Goal: Task Accomplishment & Management: Complete application form

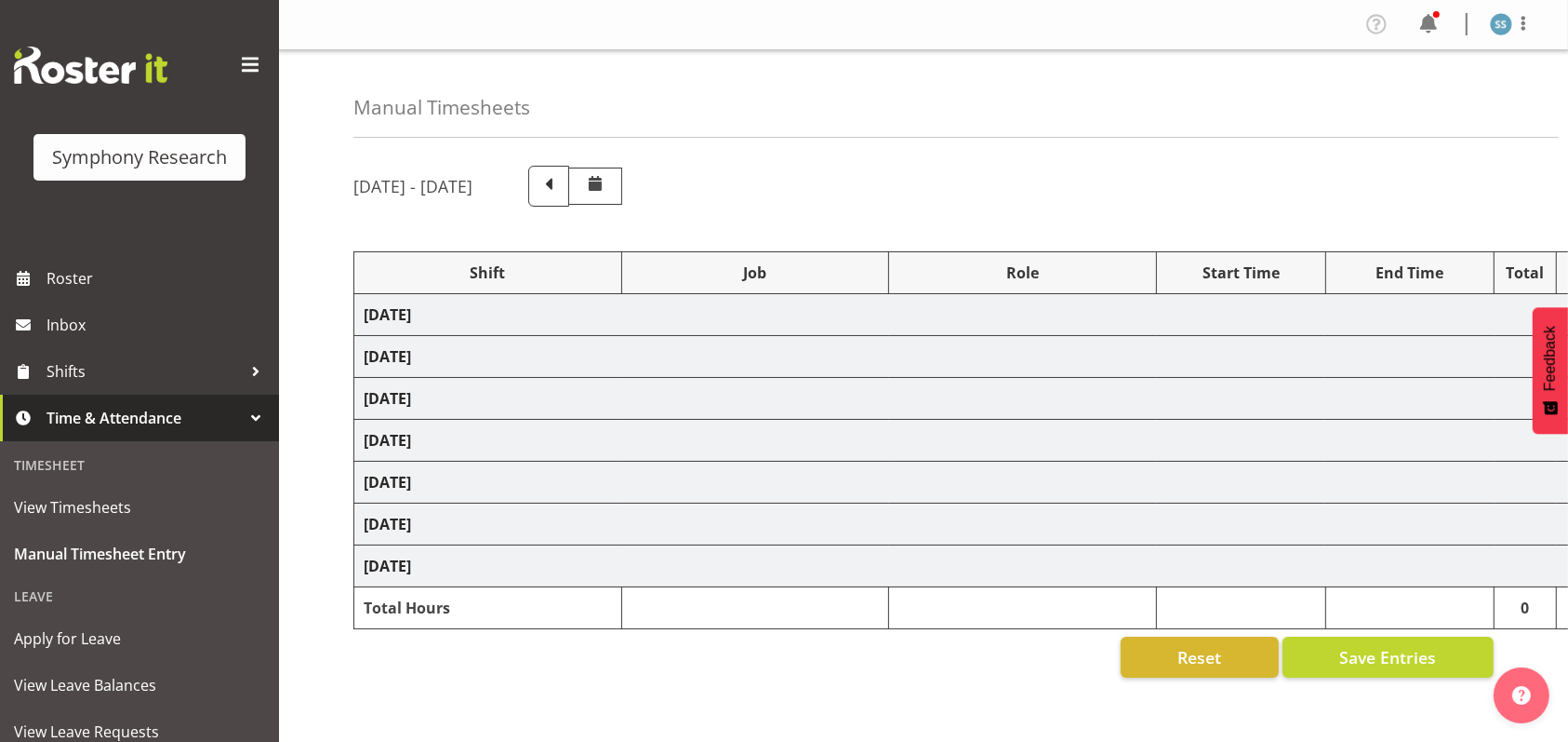
select select "26078"
select select "10420"
select select "47"
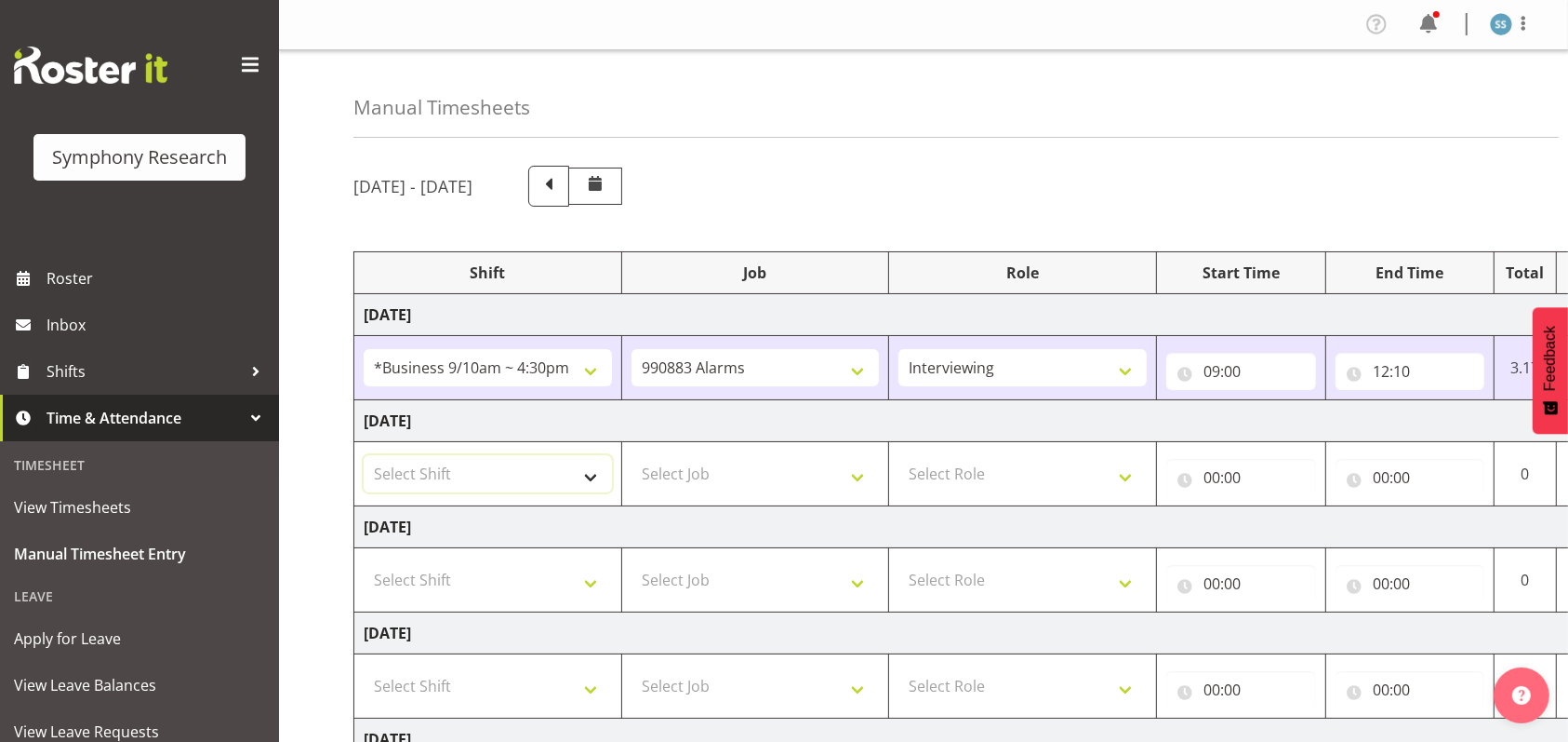
click at [610, 482] on select "Select Shift !!Weekend Residential (Roster IT Shift Label) *Business 9/10am ~ 4…" at bounding box center [488, 473] width 249 height 37
select select "26078"
click at [364, 455] on select "Select Shift !!Weekend Residential (Roster IT Shift Label) *Business 9/10am ~ 4…" at bounding box center [488, 473] width 249 height 37
click at [868, 481] on select "Select Job 550060 IF Admin 553492 World Poll Aus Wave 2 Main 2025 553500 BFM [D…" at bounding box center [755, 473] width 249 height 37
select select "10420"
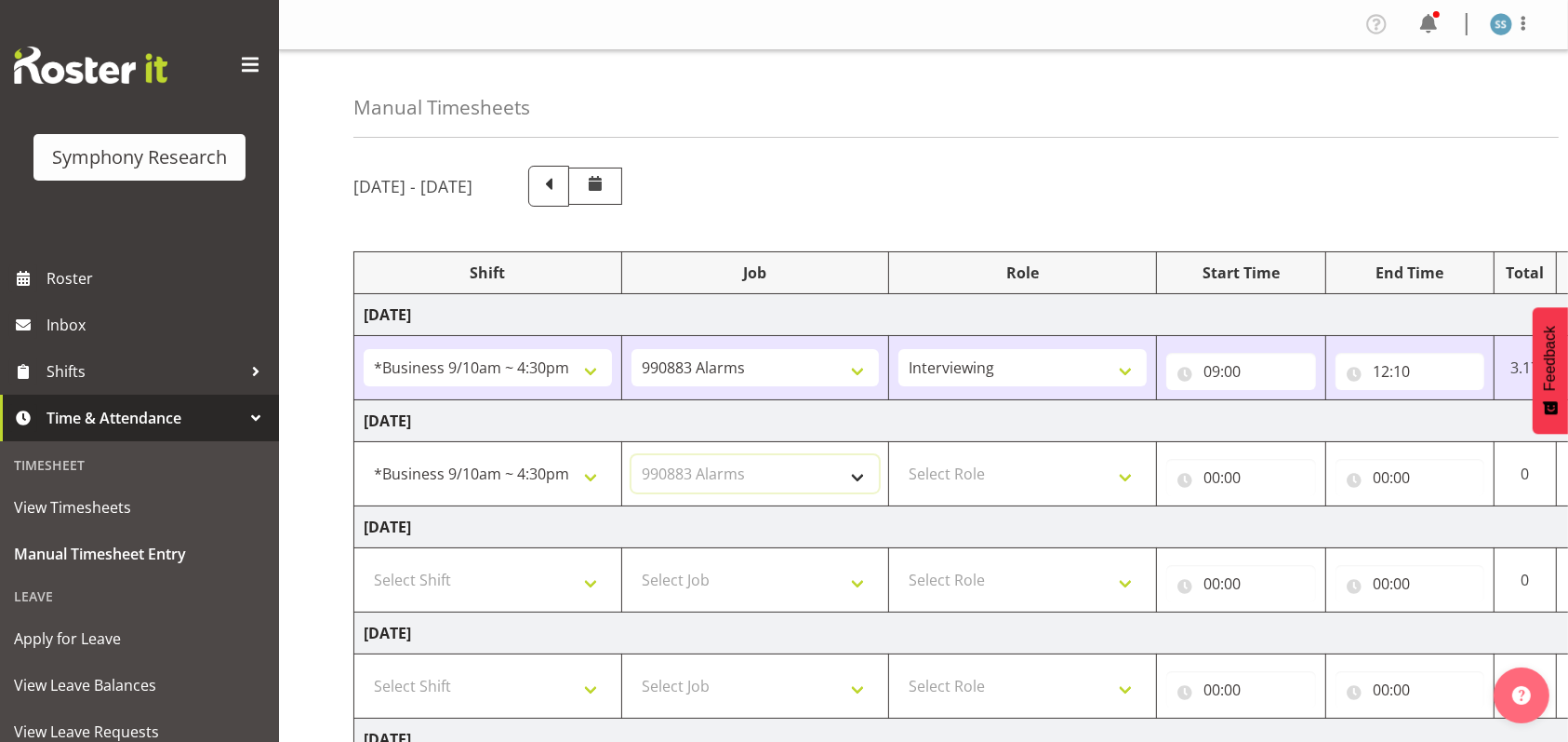
click at [631, 455] on select "Select Job 550060 IF Admin 553492 World Poll Aus Wave 2 Main 2025 553500 BFM [D…" at bounding box center [755, 473] width 249 height 37
click at [1123, 476] on select "Select Role Briefing Interviewing" at bounding box center [1022, 473] width 249 height 37
click at [1120, 471] on select "Select Role Briefing Interviewing" at bounding box center [1022, 473] width 249 height 37
select select "47"
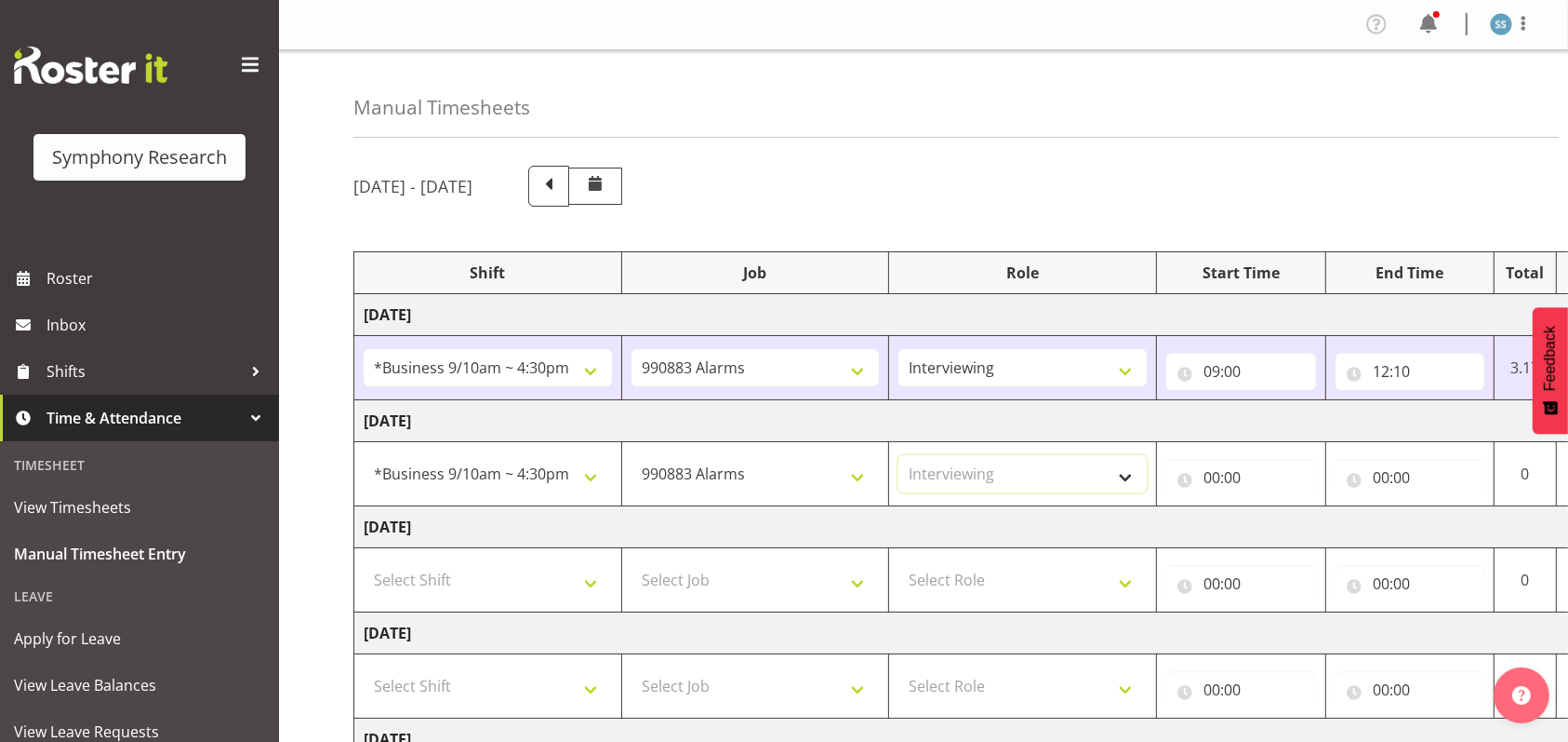
click at [898, 455] on select "Select Role Briefing Interviewing" at bounding box center [1022, 473] width 249 height 37
click at [1213, 479] on input "00:00" at bounding box center [1241, 477] width 150 height 37
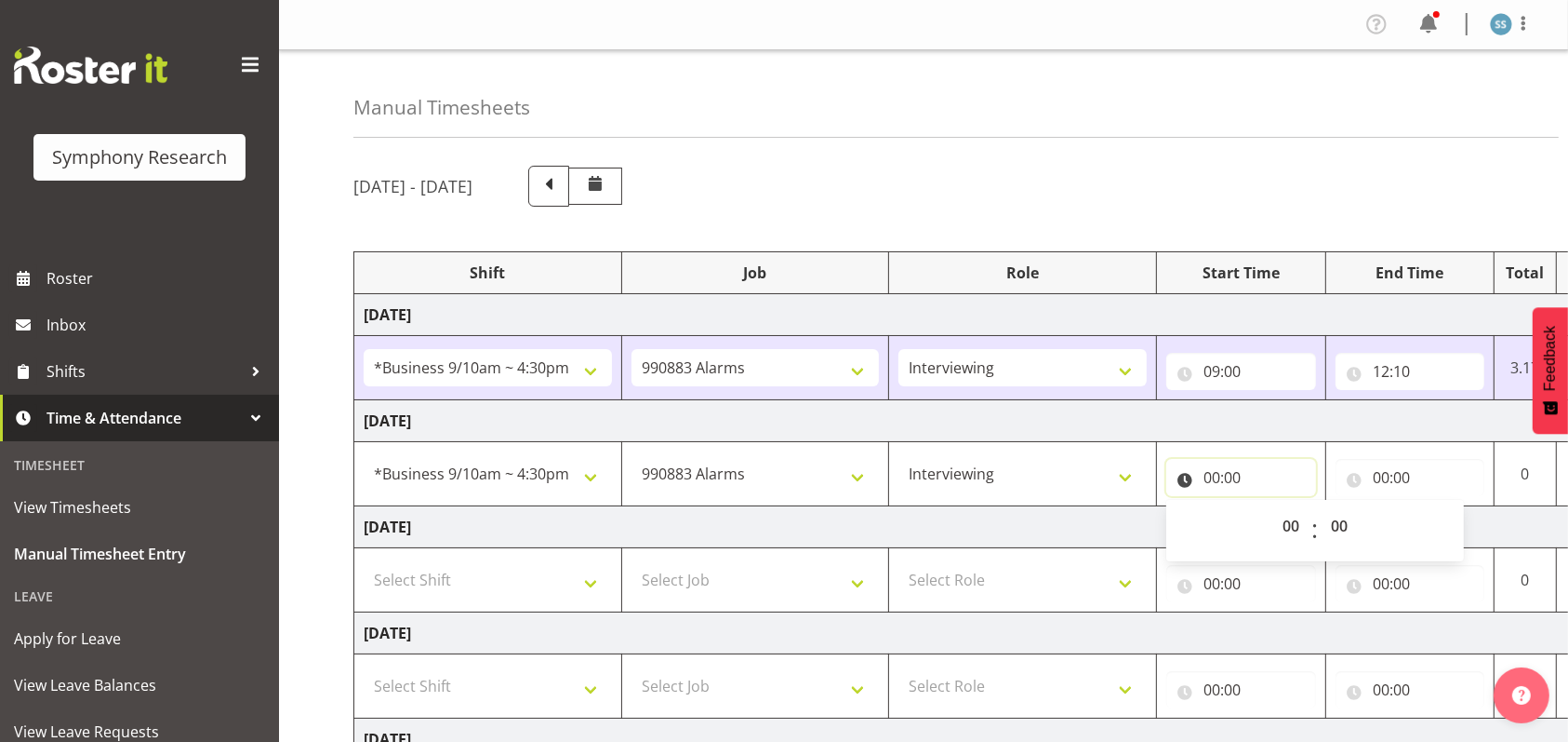
click at [1206, 473] on input "00:00" at bounding box center [1241, 477] width 150 height 37
click at [1208, 479] on input "00:00" at bounding box center [1241, 477] width 150 height 37
click at [1288, 519] on select "00 01 02 03 04 05 06 07 08 09 10 11 12 13 14 15 16 17 18 19 20 21 22 23" at bounding box center [1294, 526] width 42 height 37
select select "9"
click at [1273, 507] on select "00 01 02 03 04 05 06 07 08 09 10 11 12 13 14 15 16 17 18 19 20 21 22 23" at bounding box center [1294, 526] width 42 height 37
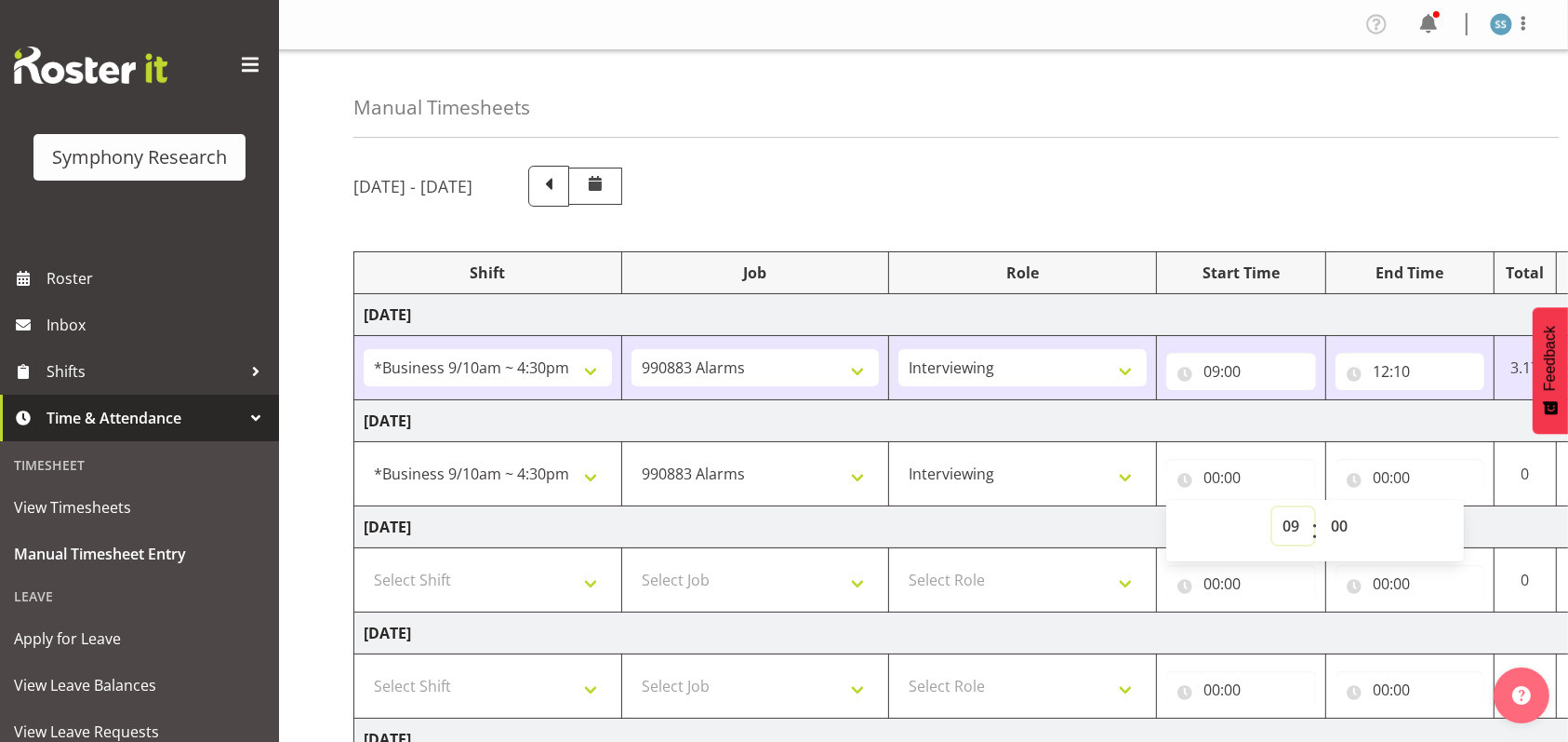
type input "09:00"
click at [1387, 473] on input "00:00" at bounding box center [1410, 477] width 150 height 37
click at [1458, 520] on select "00 01 02 03 04 05 06 07 08 09 10 11 12 13 14 15 16 17 18 19 20 21 22 23" at bounding box center [1463, 526] width 42 height 37
select select "12"
click at [1442, 507] on select "00 01 02 03 04 05 06 07 08 09 10 11 12 13 14 15 16 17 18 19 20 21 22 23" at bounding box center [1463, 526] width 42 height 37
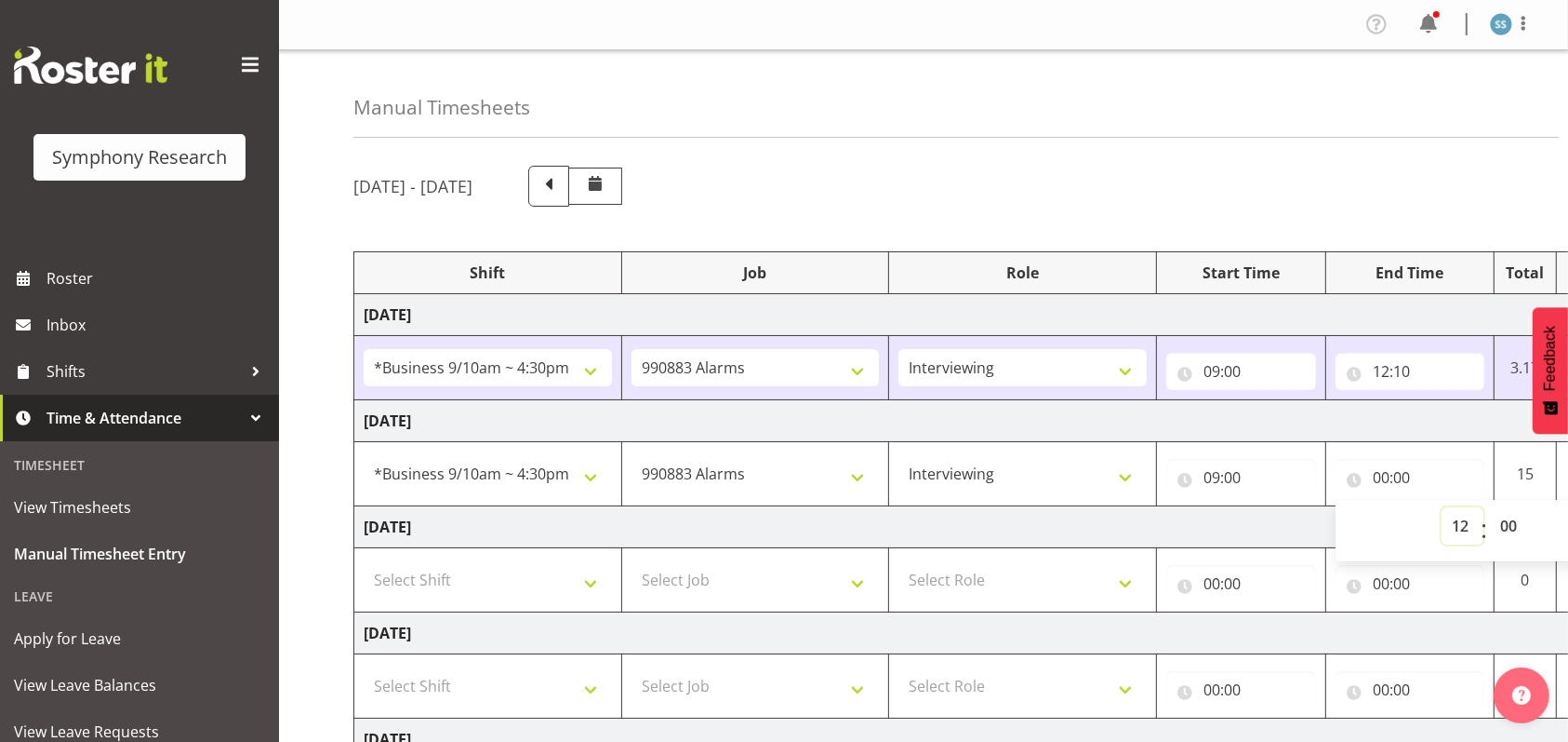
type input "12:00"
click at [1512, 524] on select "00 01 02 03 04 05 06 07 08 09 10 11 12 13 14 15 16 17 18 19 20 21 22 23 24 25 2…" at bounding box center [1511, 526] width 42 height 37
select select "5"
click at [1490, 507] on select "00 01 02 03 04 05 06 07 08 09 10 11 12 13 14 15 16 17 18 19 20 21 22 23 24 25 2…" at bounding box center [1511, 526] width 42 height 37
type input "12:05"
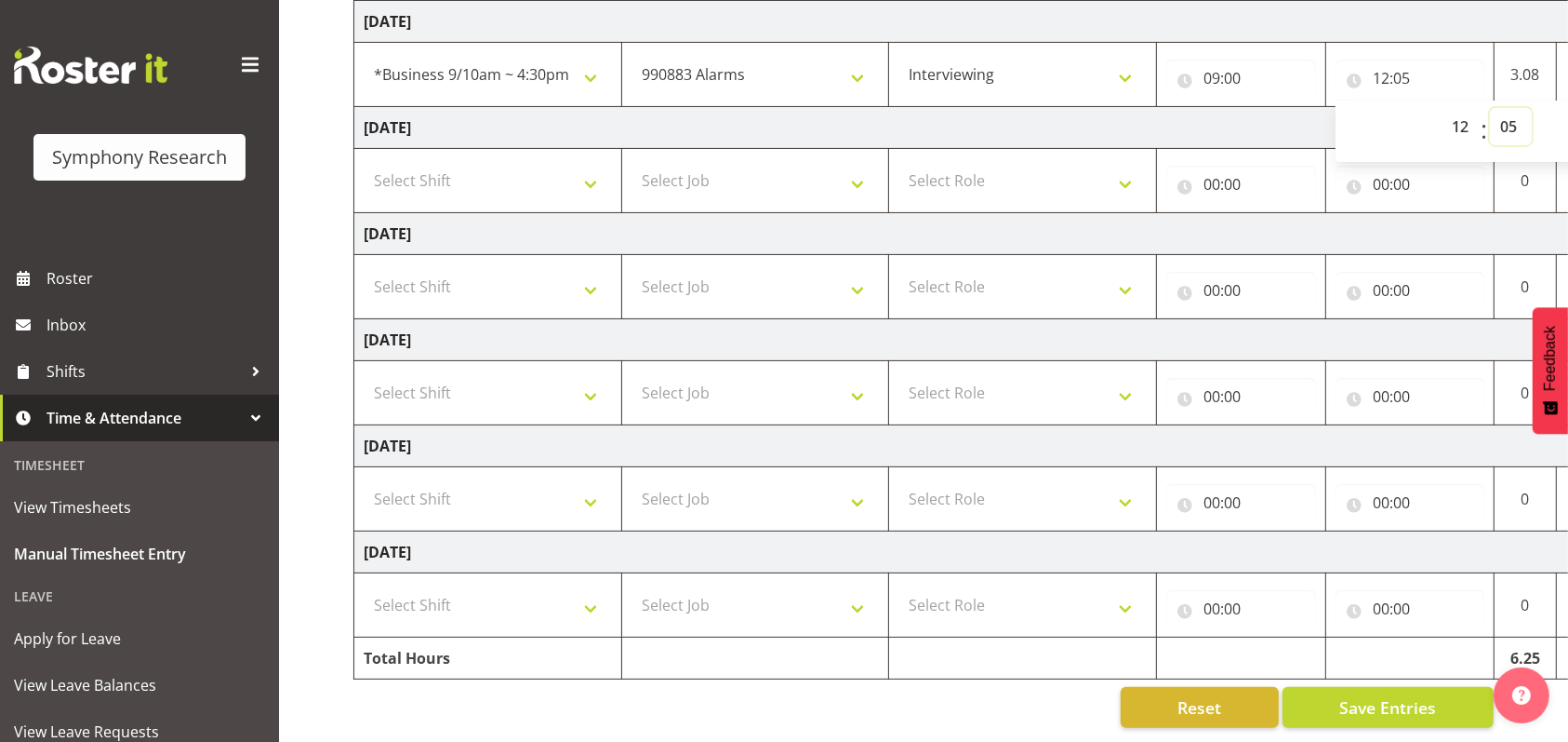
scroll to position [416, 0]
click at [1405, 695] on span "Save Entries" at bounding box center [1387, 706] width 97 height 24
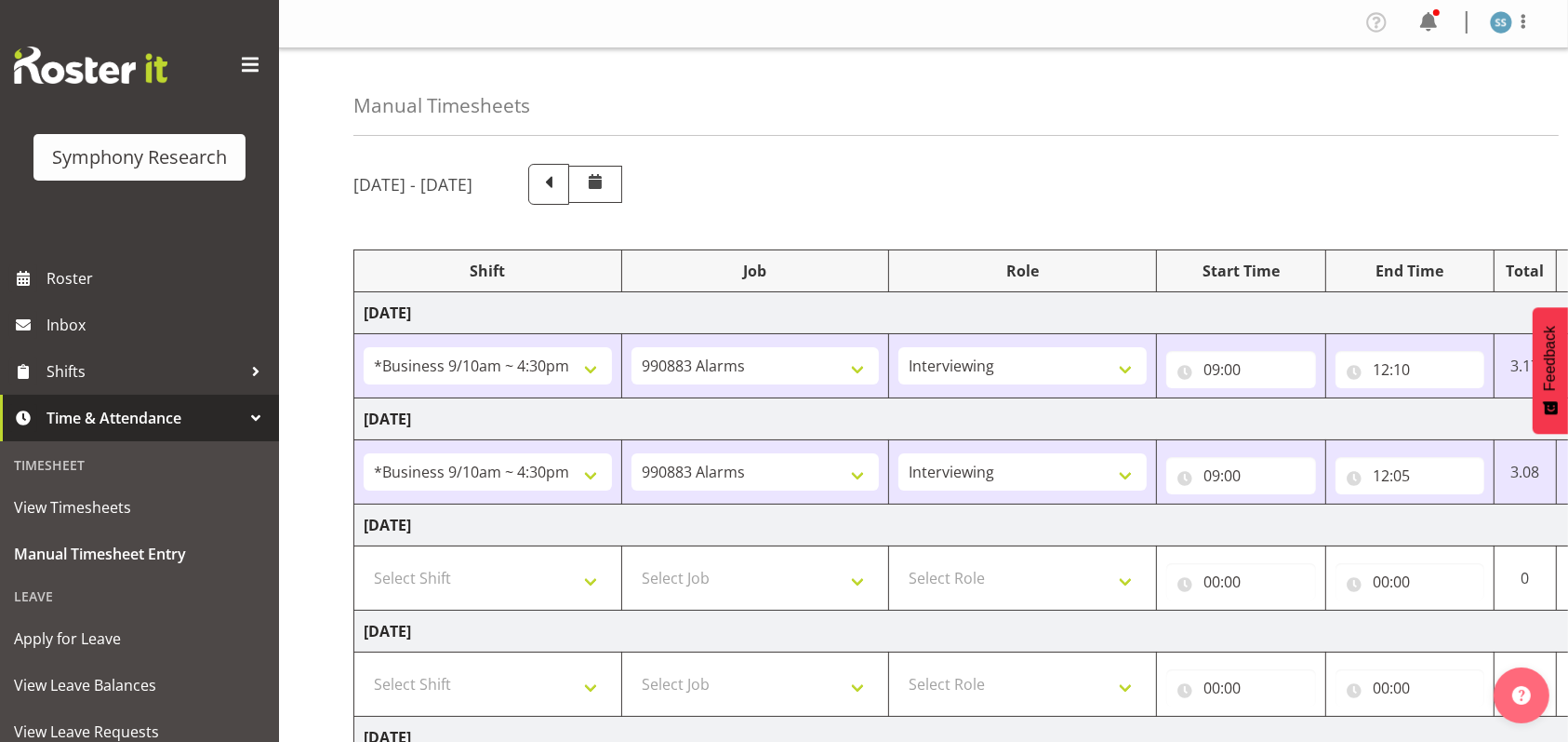
scroll to position [0, 0]
click at [52, 272] on span "Roster" at bounding box center [158, 278] width 223 height 28
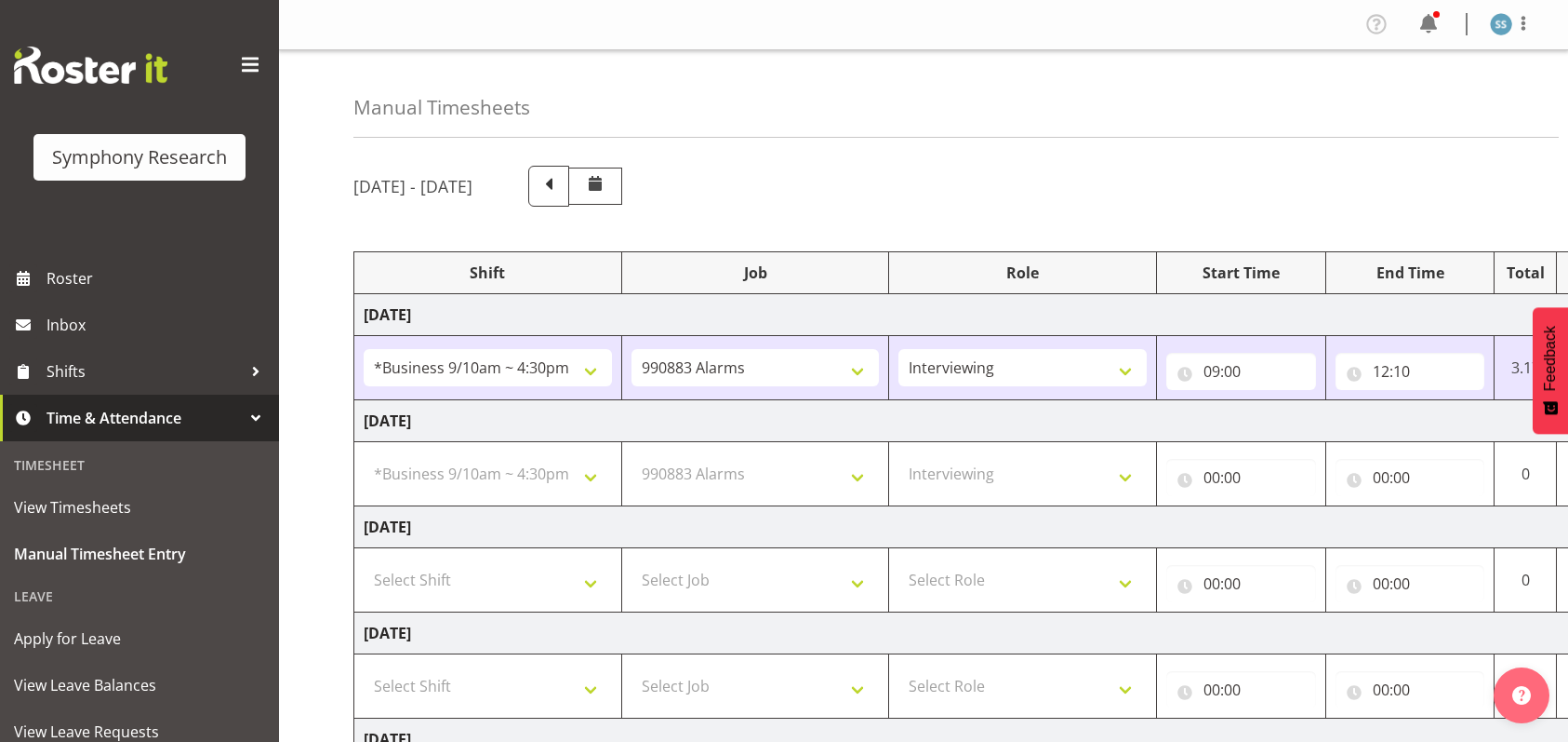
select select "26078"
select select "10420"
select select "47"
select select "26078"
select select "10420"
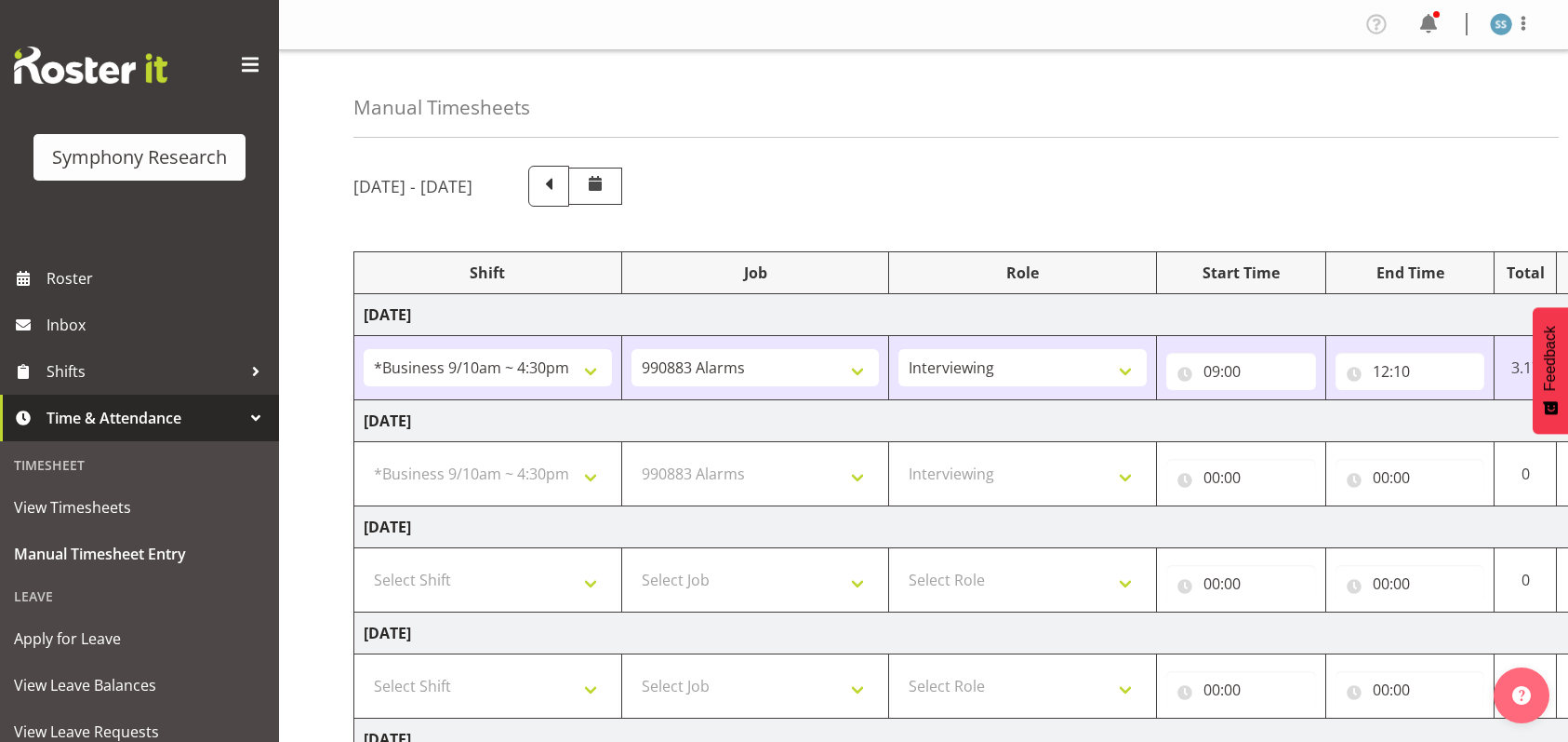
select select "47"
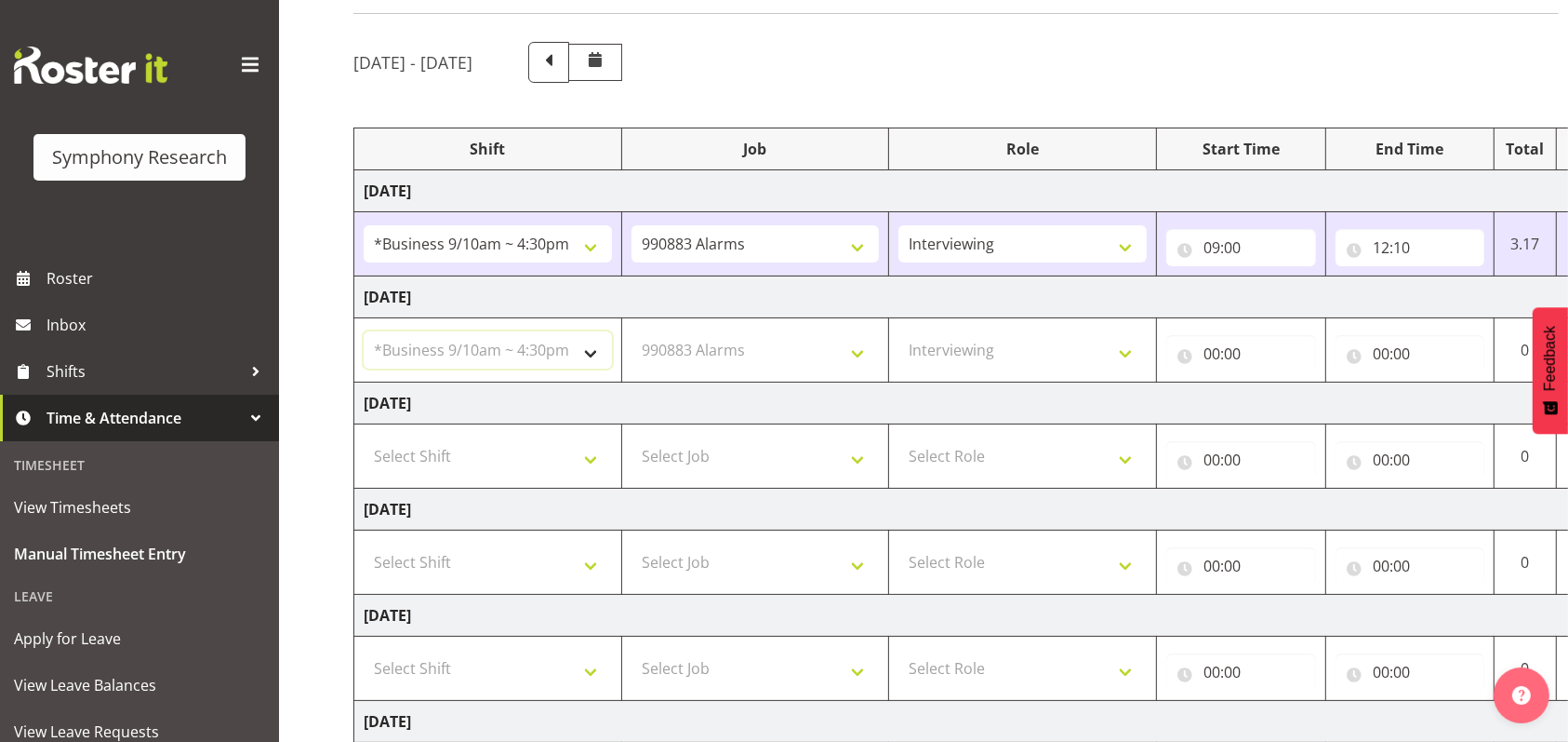
click at [600, 351] on select "Select Shift !!Weekend Residential (Roster IT Shift Label) *Business 9/10am ~ 4…" at bounding box center [488, 350] width 249 height 37
click at [364, 332] on select "Select Shift !!Weekend Residential (Roster IT Shift Label) *Business 9/10am ~ 4…" at bounding box center [488, 350] width 249 height 37
click at [857, 352] on select "Select Job 550060 IF Admin 553492 World Poll Aus Wave 2 Main 2025 553500 BFM [D…" at bounding box center [755, 350] width 249 height 37
click at [631, 332] on select "Select Job 550060 IF Admin 553492 World Poll Aus Wave 2 Main 2025 553500 BFM [D…" at bounding box center [755, 350] width 249 height 37
click at [596, 356] on select "Select Shift !!Weekend Residential (Roster IT Shift Label) *Business 9/10am ~ 4…" at bounding box center [488, 350] width 249 height 37
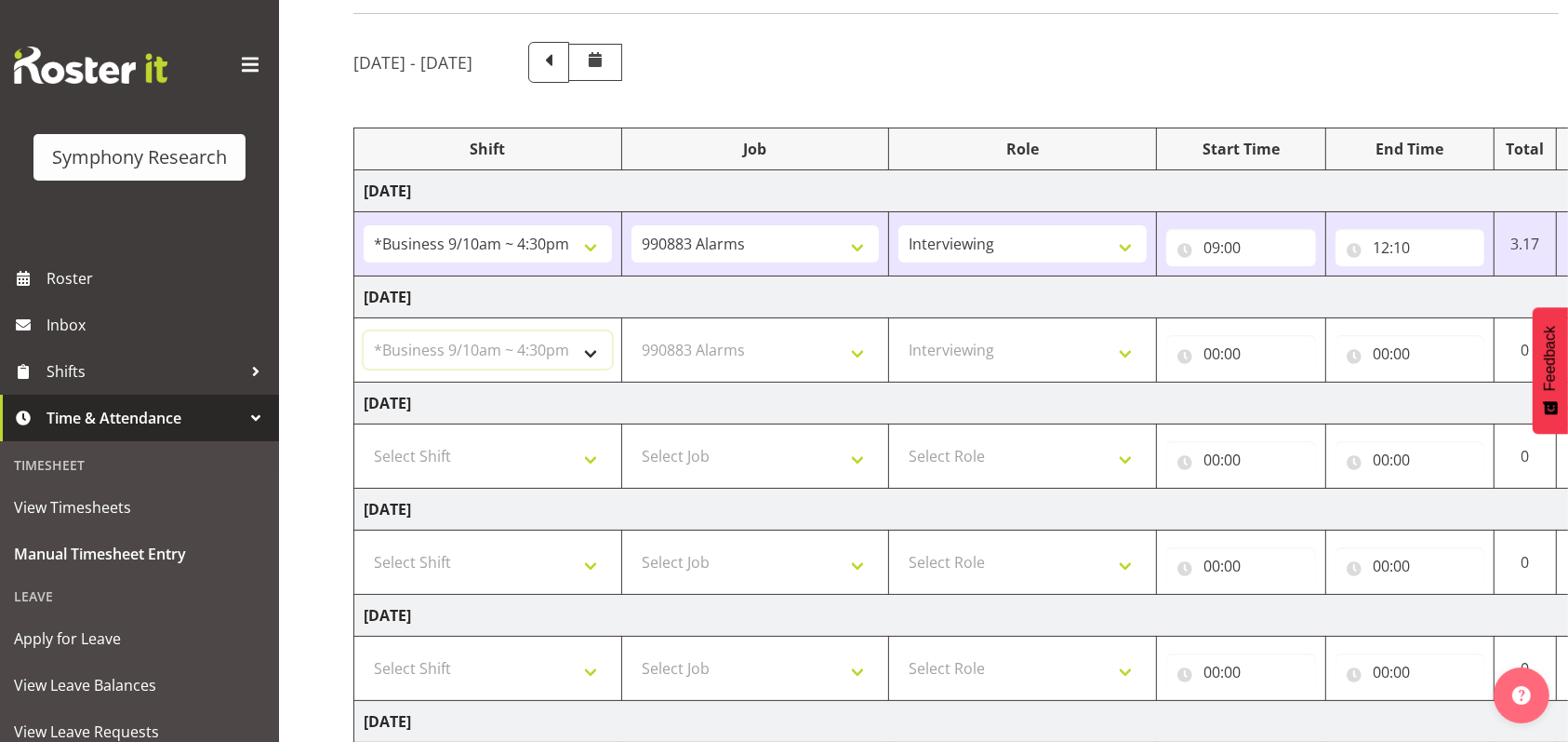
select select "48116"
click at [364, 332] on select "Select Shift !!Weekend Residential (Roster IT Shift Label) *Business 9/10am ~ 4…" at bounding box center [488, 350] width 249 height 37
select select
click at [854, 349] on select "Select Job 550060 IF Admin 553492 World Poll Aus Wave 2 Main 2025 553500 BFM [D…" at bounding box center [755, 350] width 249 height 37
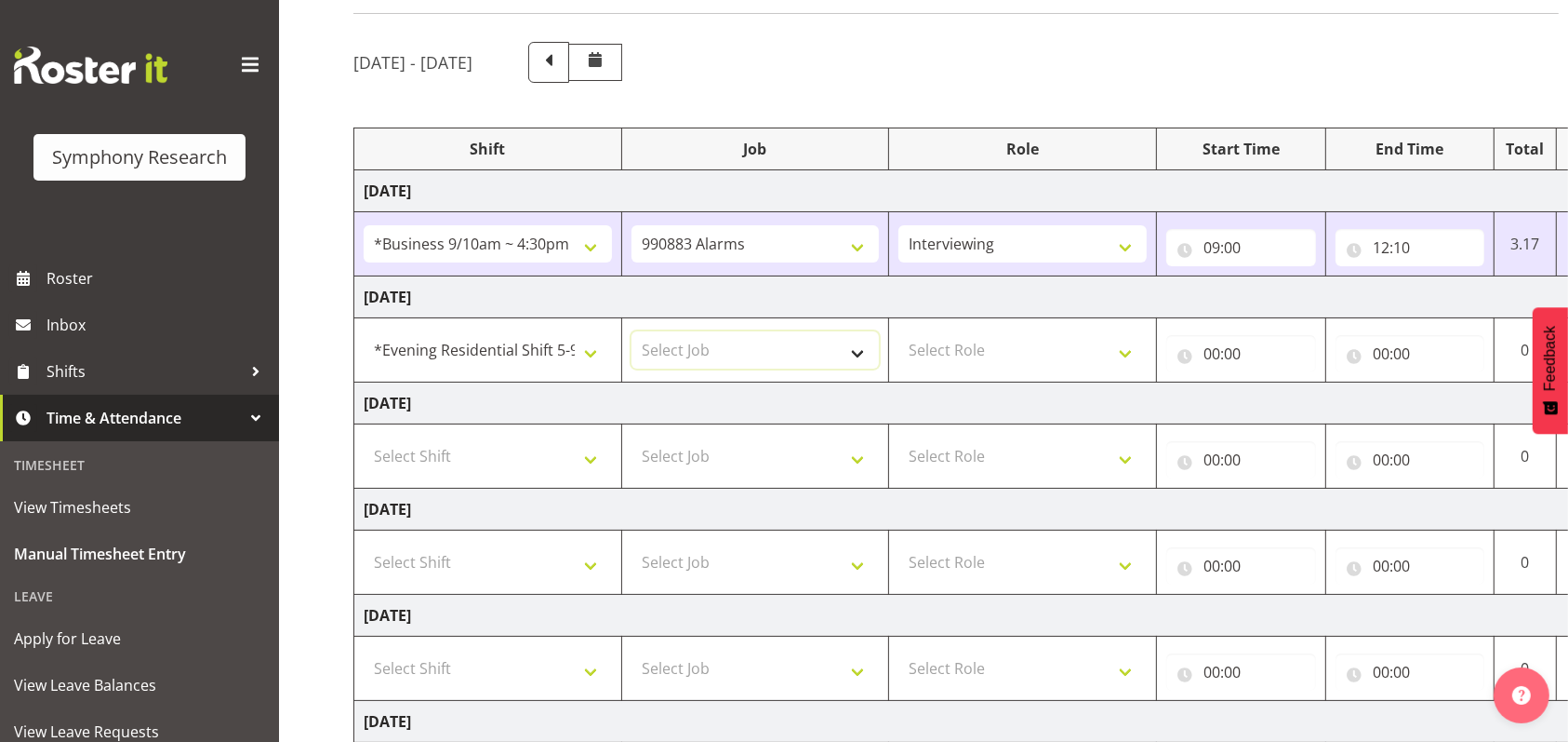
select select "10420"
click at [631, 332] on select "Select Job 550060 IF Admin 553492 World Poll Aus Wave 2 Main 2025 553500 BFM [D…" at bounding box center [755, 350] width 249 height 37
click at [1127, 357] on select "Select Role Briefing Interviewing" at bounding box center [1022, 350] width 249 height 37
select select "47"
click at [898, 332] on select "Select Role Briefing Interviewing" at bounding box center [1022, 350] width 249 height 37
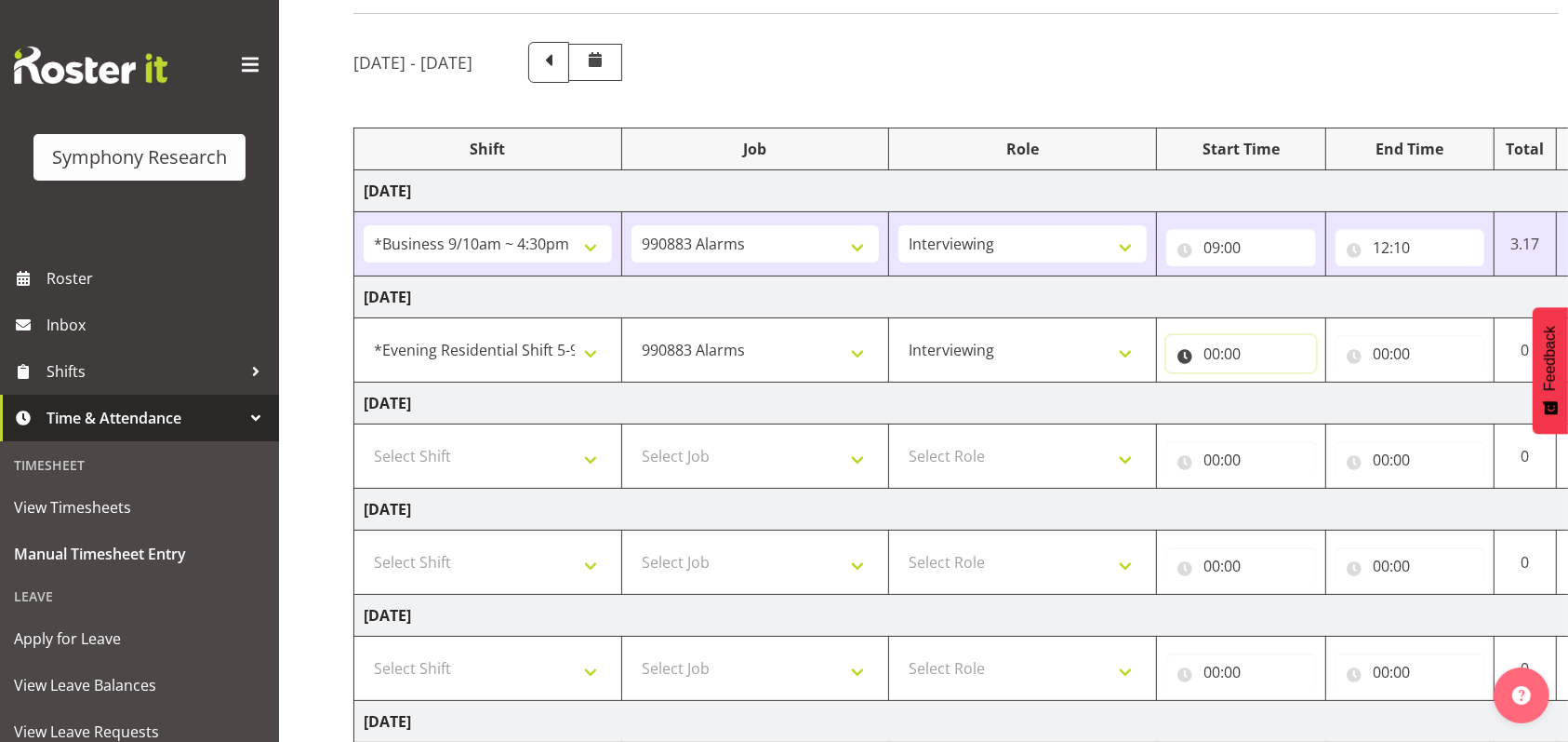
click at [1219, 348] on input "00:00" at bounding box center [1241, 354] width 150 height 37
click at [1291, 401] on select "00 01 02 03 04 05 06 07 08 09 10 11 12 13 14 15 16 17 18 19 20 21 22 23" at bounding box center [1294, 402] width 42 height 37
click at [1273, 383] on select "00 01 02 03 04 05 06 07 08 09 10 11 12 13 14 15 16 17 18 19 20 21 22 23" at bounding box center [1294, 402] width 42 height 37
select select "0"
click at [1378, 351] on input "00:00" at bounding box center [1410, 354] width 150 height 37
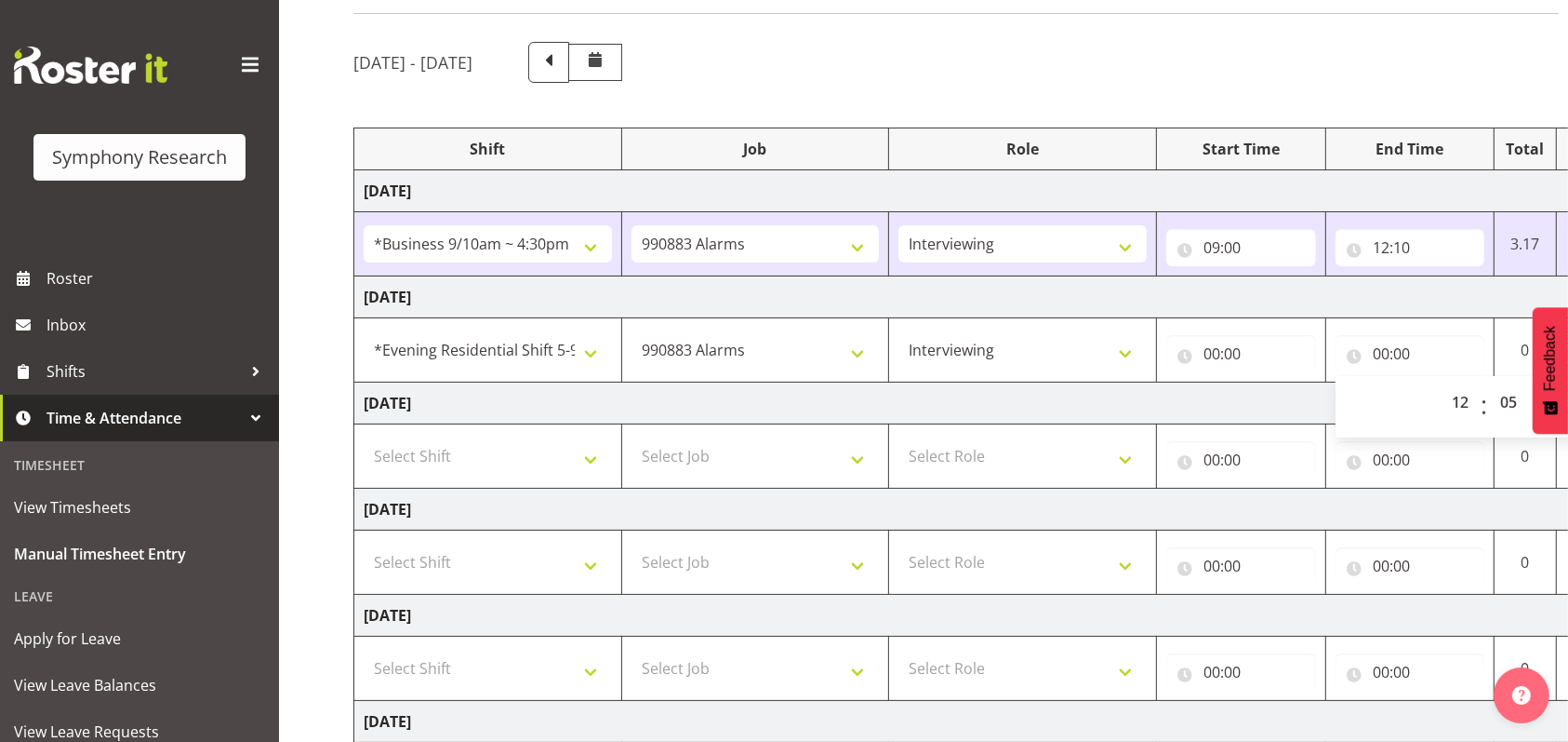
click at [1429, 408] on div "00 01 02 03 04 05 06 07 08 09 10 11 12 13 14 15 16 17 18 19 20 21 22 23 : 00 01…" at bounding box center [1484, 407] width 298 height 46
click at [1456, 397] on select "00 01 02 03 04 05 06 07 08 09 10 11 12 13 14 15 16 17 18 19 20 21 22 23" at bounding box center [1463, 402] width 42 height 37
click at [1442, 383] on select "00 01 02 03 04 05 06 07 08 09 10 11 12 13 14 15 16 17 18 19 20 21 22 23" at bounding box center [1463, 402] width 42 height 37
select select "0"
click at [1507, 398] on select "00 01 02 03 04 05 06 07 08 09 10 11 12 13 14 15 16 17 18 19 20 21 22 23 24 25 2…" at bounding box center [1511, 402] width 42 height 37
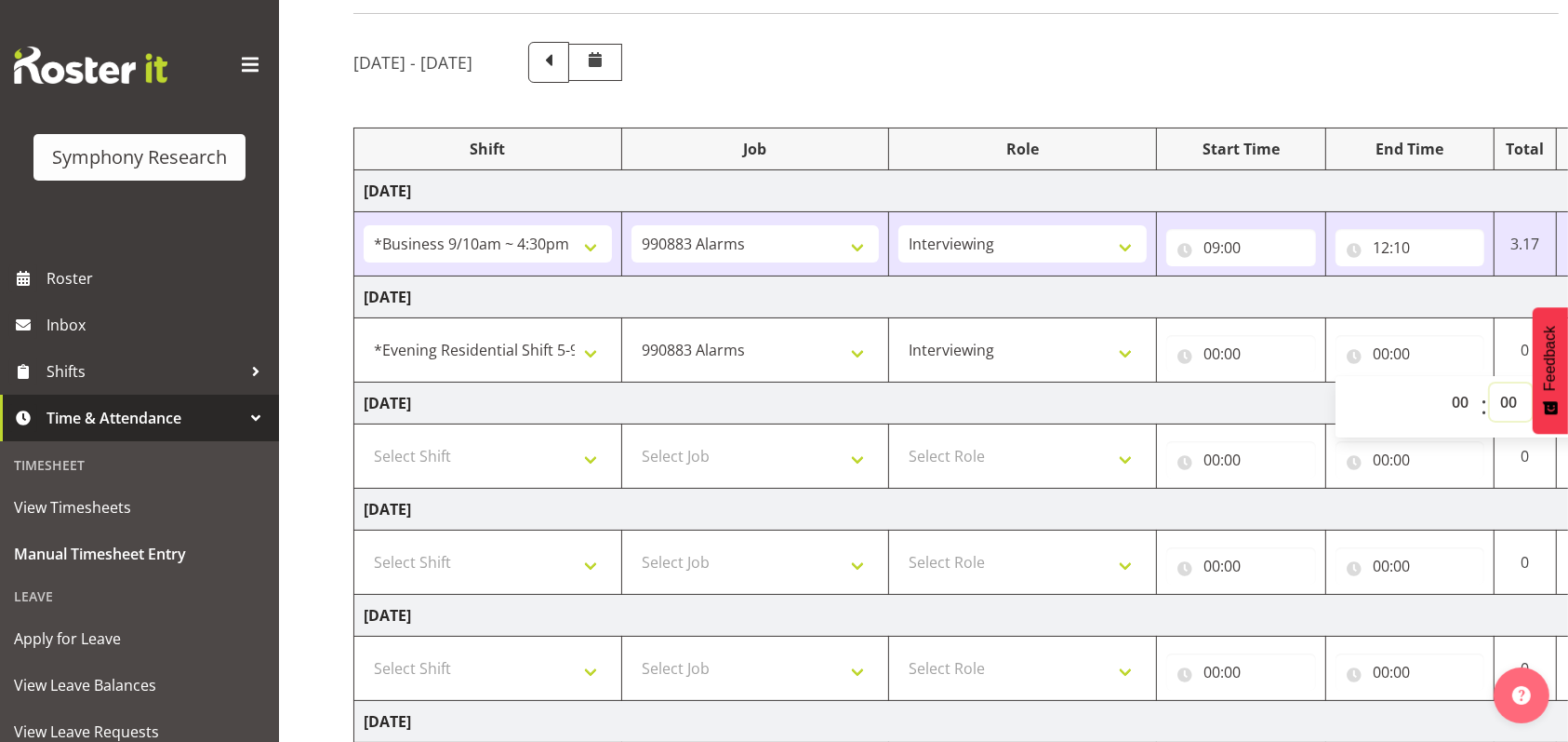
select select "5"
click at [1490, 383] on select "00 01 02 03 04 05 06 07 08 09 10 11 12 13 14 15 16 17 18 19 20 21 22 23 24 25 2…" at bounding box center [1511, 402] width 42 height 37
type input "00:05"
click at [1385, 354] on input "00:05" at bounding box center [1410, 354] width 150 height 37
click at [1384, 358] on input "00:05" at bounding box center [1410, 354] width 150 height 37
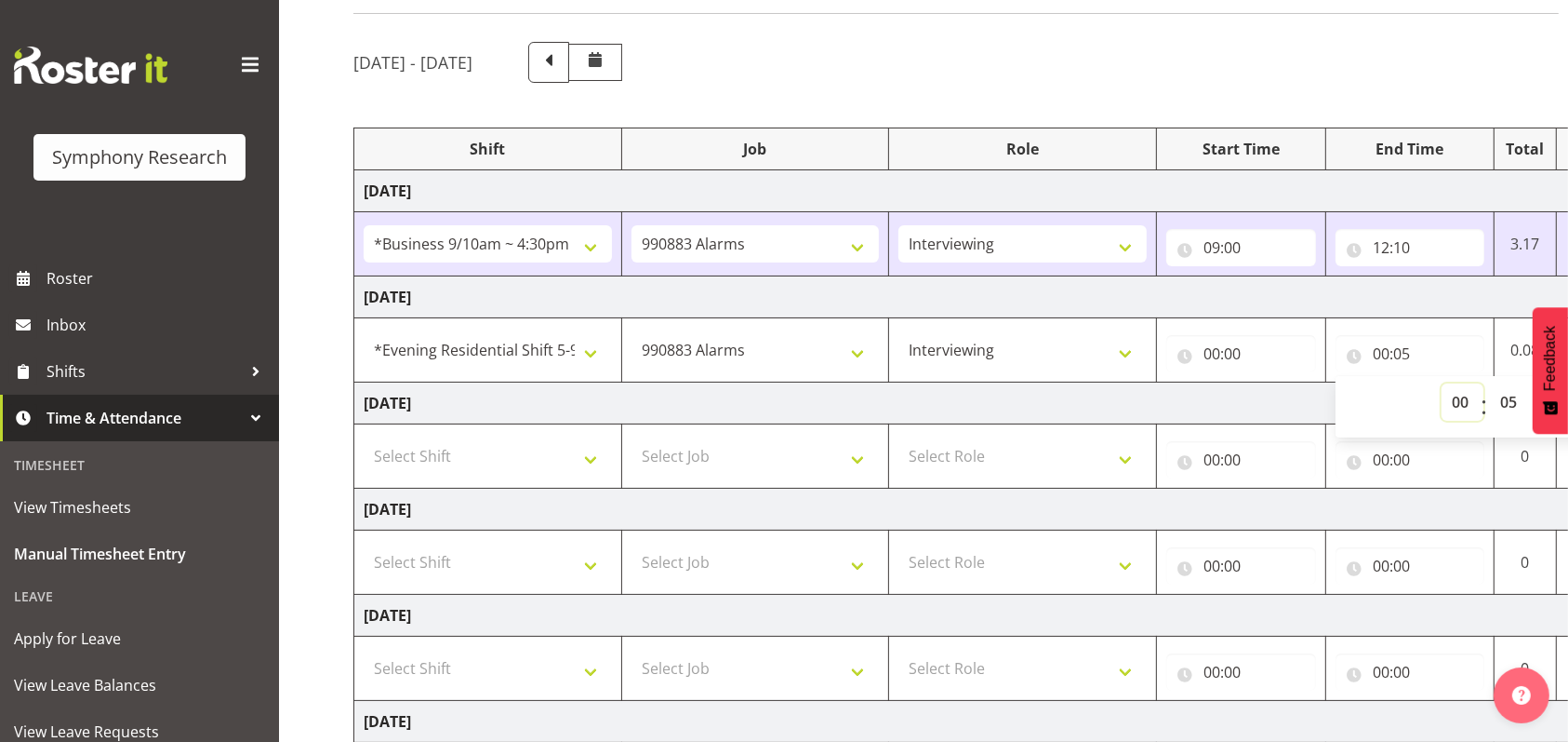
drag, startPoint x: 1458, startPoint y: 400, endPoint x: 1455, endPoint y: 385, distance: 15.3
click at [1458, 400] on select "00 01 02 03 04 05 06 07 08 09 10 11 12 13 14 15 16 17 18 19 20 21 22 23" at bounding box center [1463, 402] width 42 height 37
select select "12"
click at [1442, 383] on select "00 01 02 03 04 05 06 07 08 09 10 11 12 13 14 15 16 17 18 19 20 21 22 23" at bounding box center [1463, 402] width 42 height 37
type input "12:05"
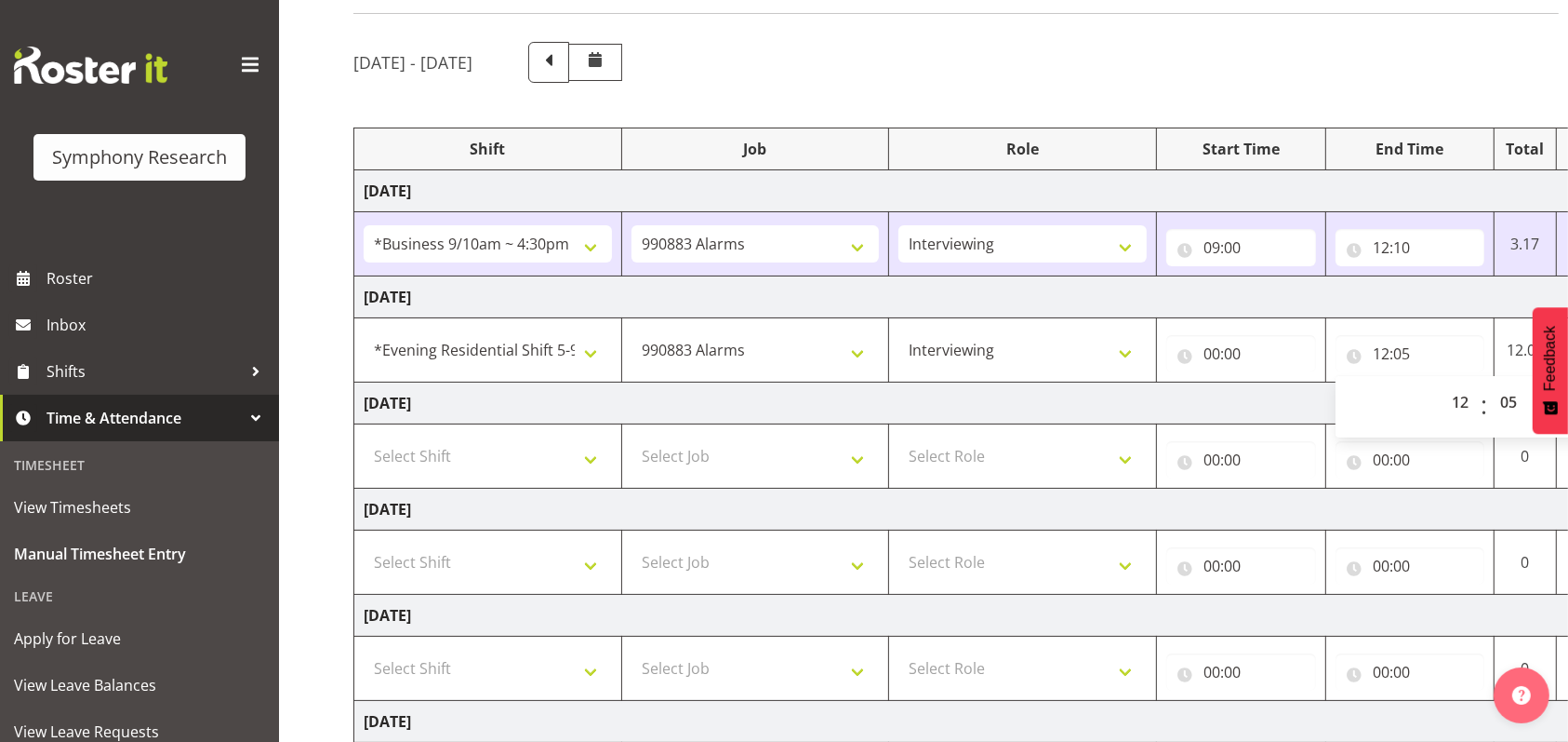
click at [1302, 403] on td "[DATE]" at bounding box center [1005, 404] width 1302 height 42
click at [1220, 351] on input "00:00" at bounding box center [1241, 354] width 150 height 37
click at [1286, 400] on select "00 01 02 03 04 05 06 07 08 09 10 11 12 13 14 15 16 17 18 19 20 21 22 23" at bounding box center [1294, 402] width 42 height 37
select select "9"
click at [1273, 383] on select "00 01 02 03 04 05 06 07 08 09 10 11 12 13 14 15 16 17 18 19 20 21 22 23" at bounding box center [1294, 402] width 42 height 37
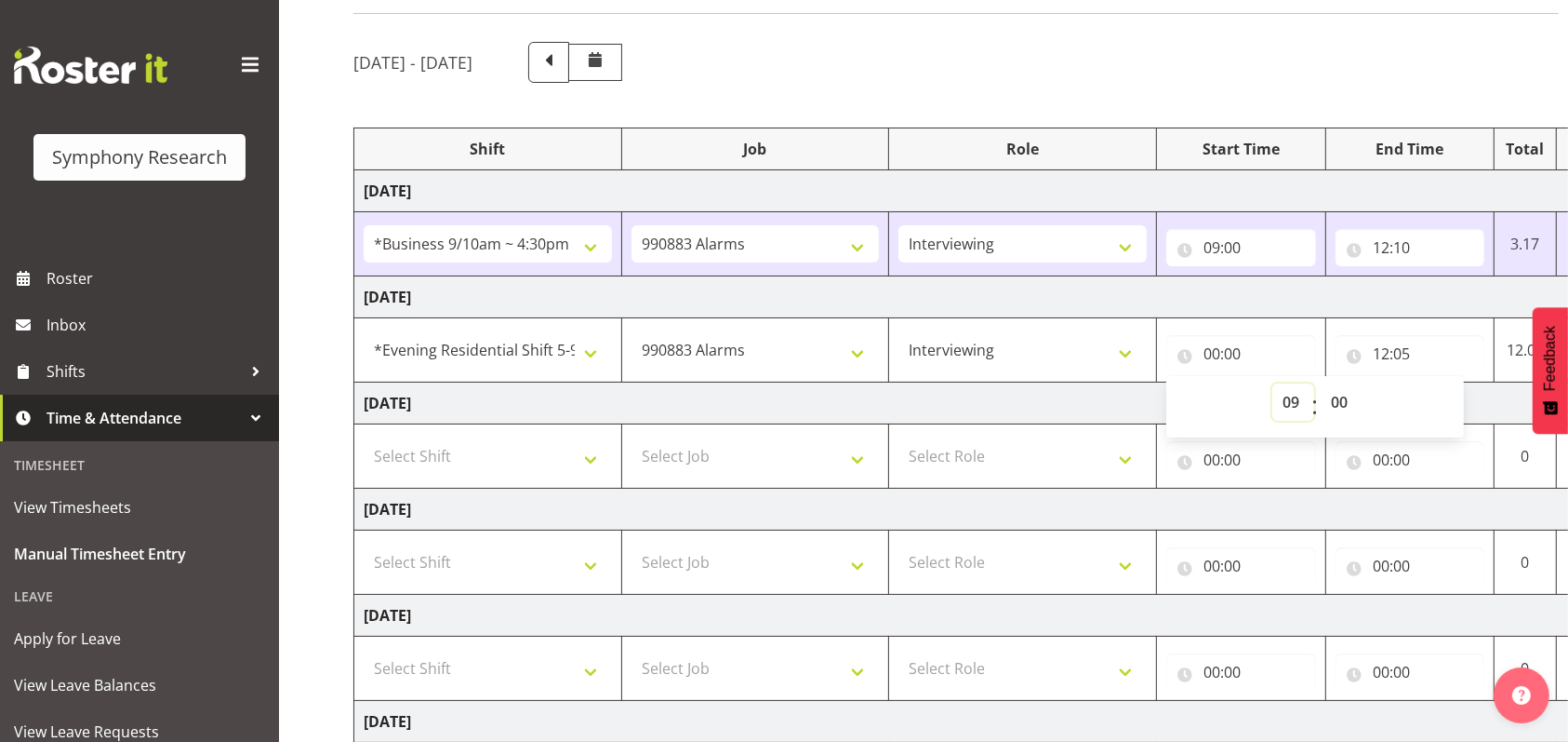
type input "09:00"
click at [1112, 408] on td "[DATE]" at bounding box center [1005, 404] width 1302 height 42
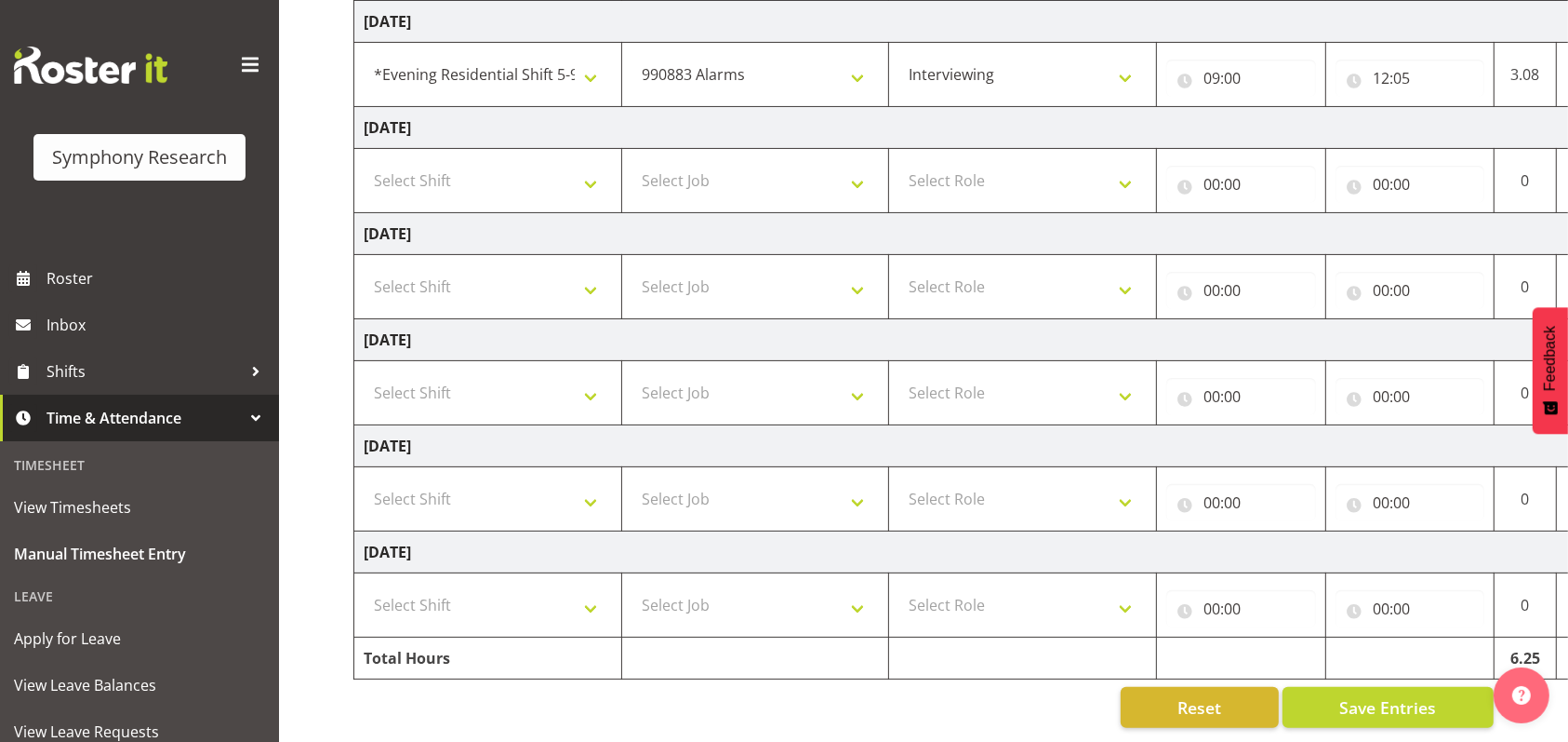
scroll to position [416, 0]
click at [1385, 695] on span "Save Entries" at bounding box center [1387, 706] width 97 height 24
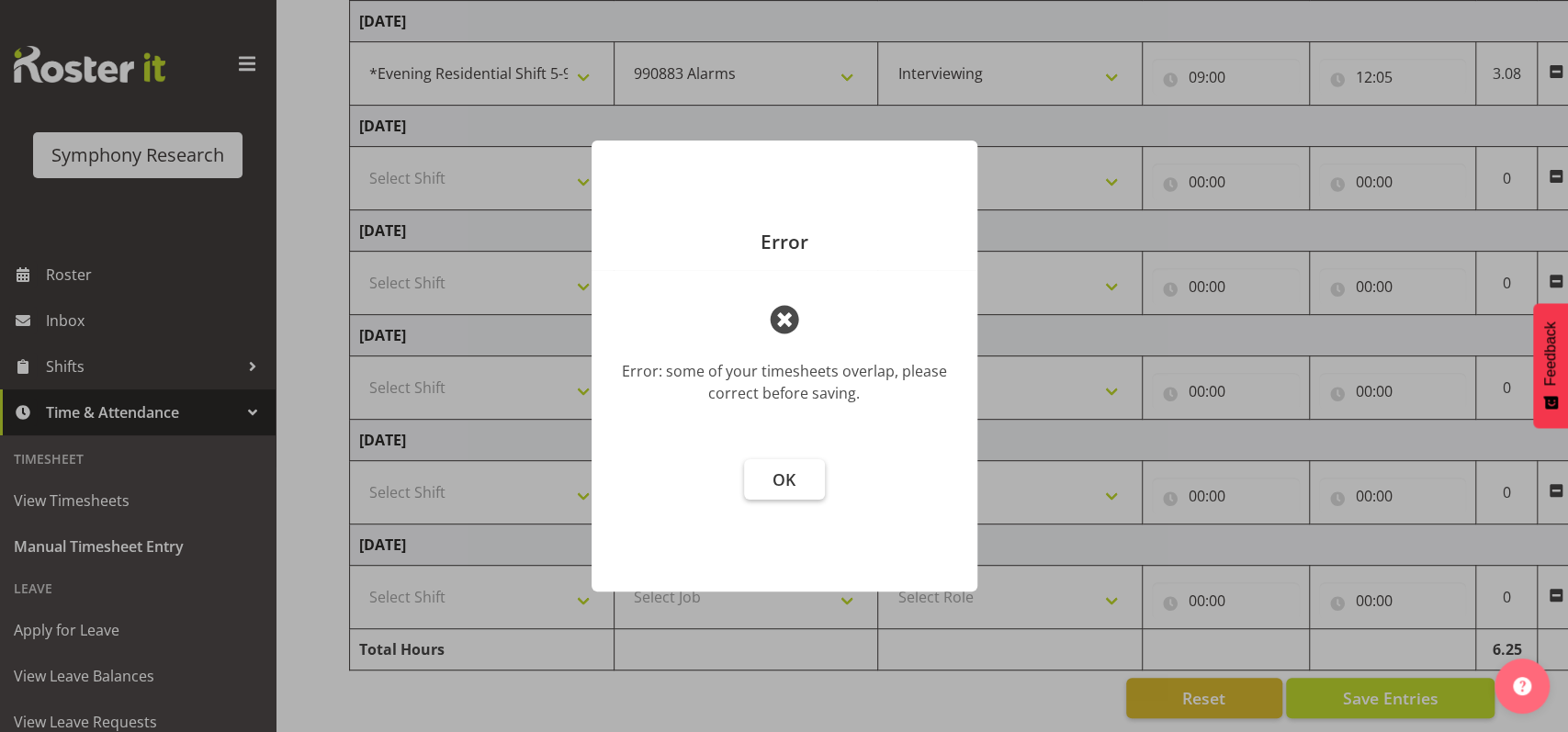
click at [773, 461] on button "OK" at bounding box center [784, 479] width 81 height 41
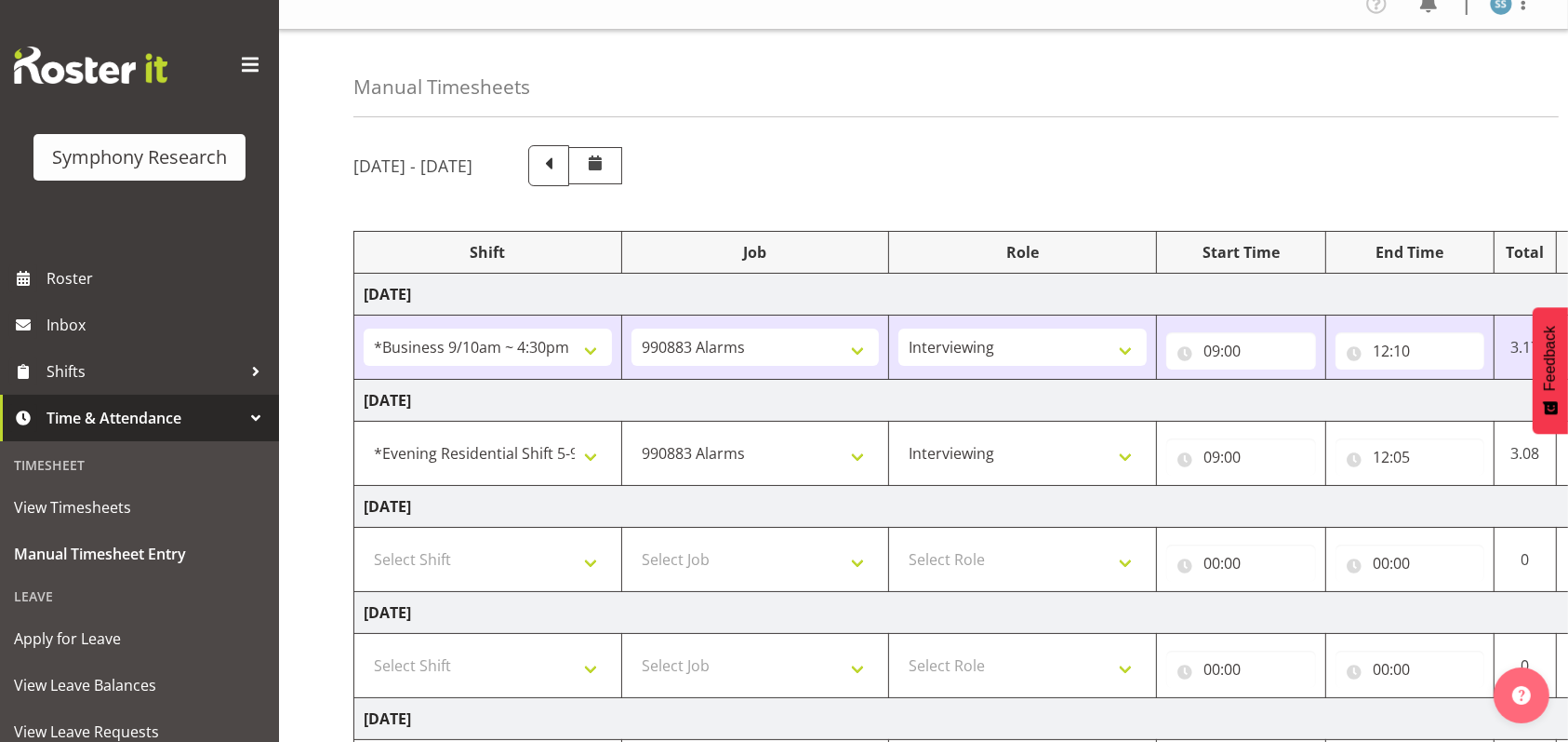
scroll to position [0, 0]
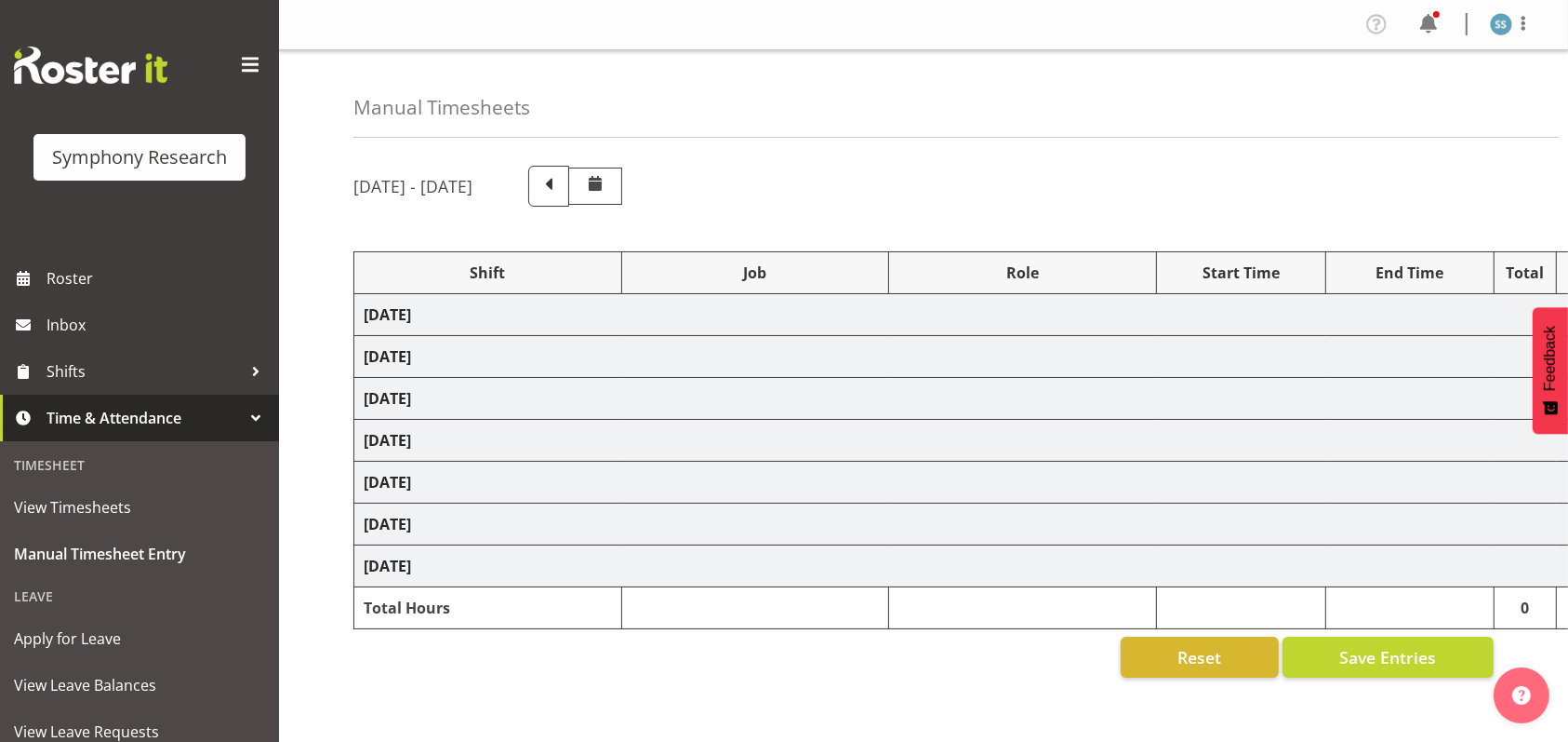
select select "26078"
select select "10420"
select select "47"
select select "26078"
select select "10420"
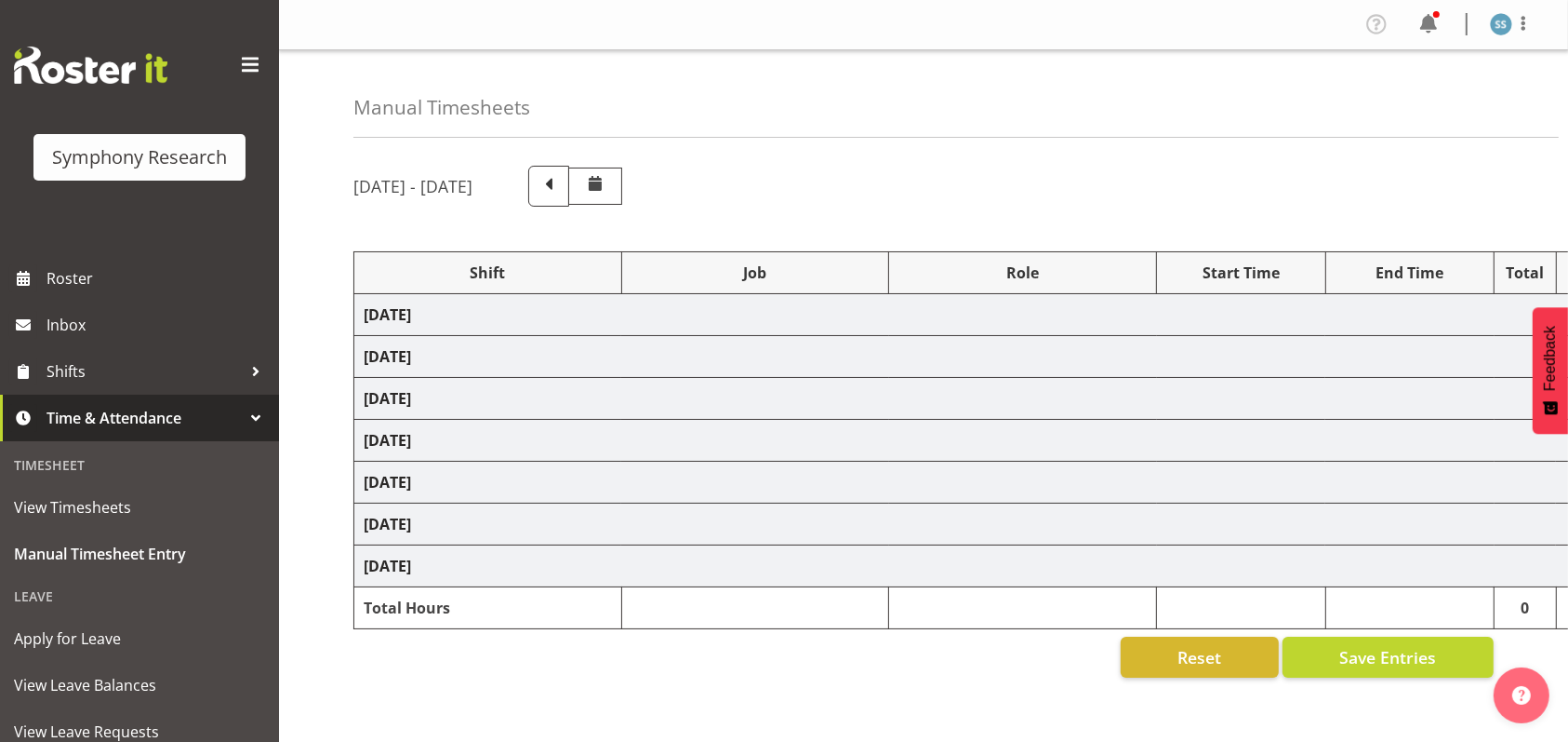
select select "47"
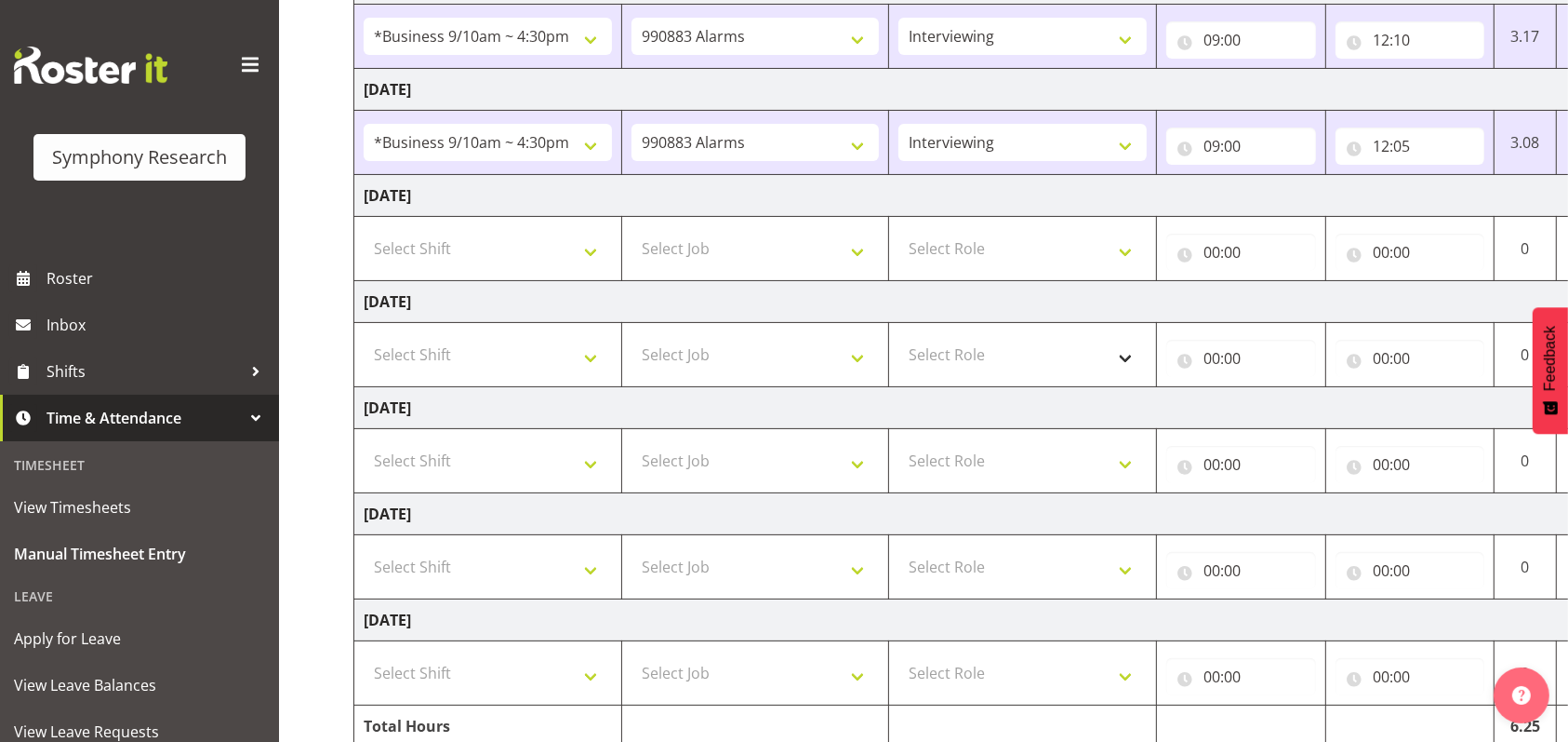
scroll to position [416, 0]
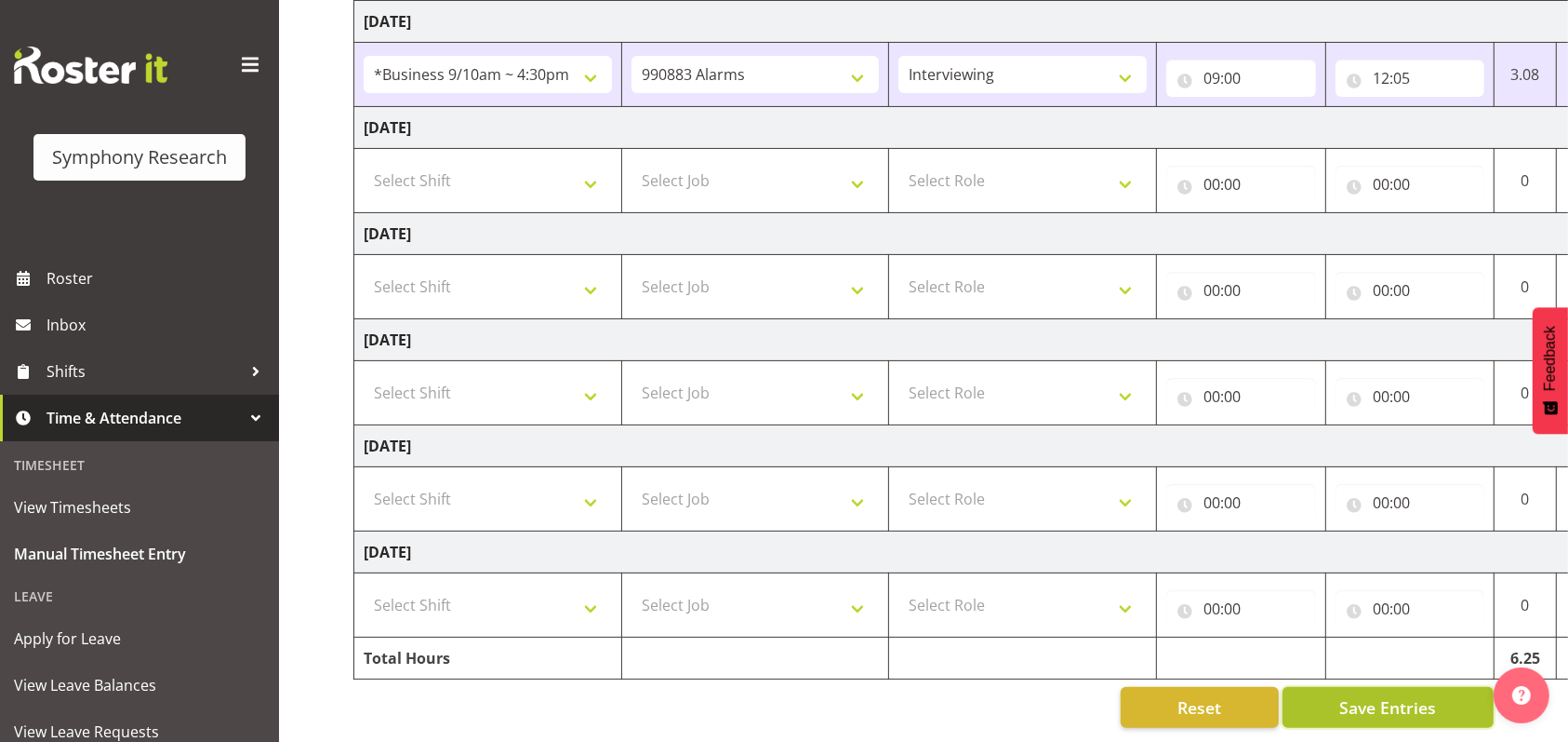
click at [1403, 695] on span "Save Entries" at bounding box center [1387, 706] width 97 height 24
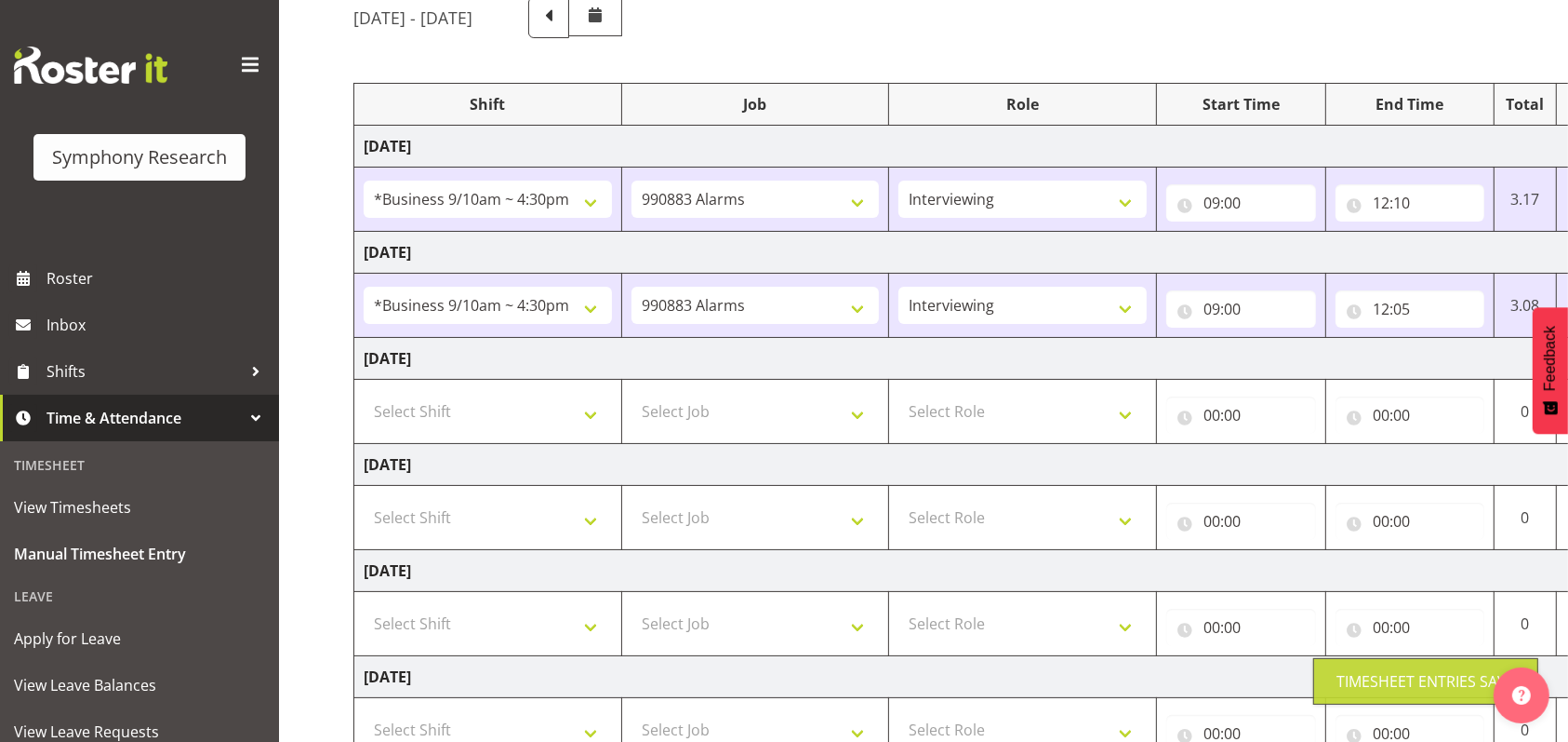
scroll to position [167, 0]
